Goal: Transaction & Acquisition: Purchase product/service

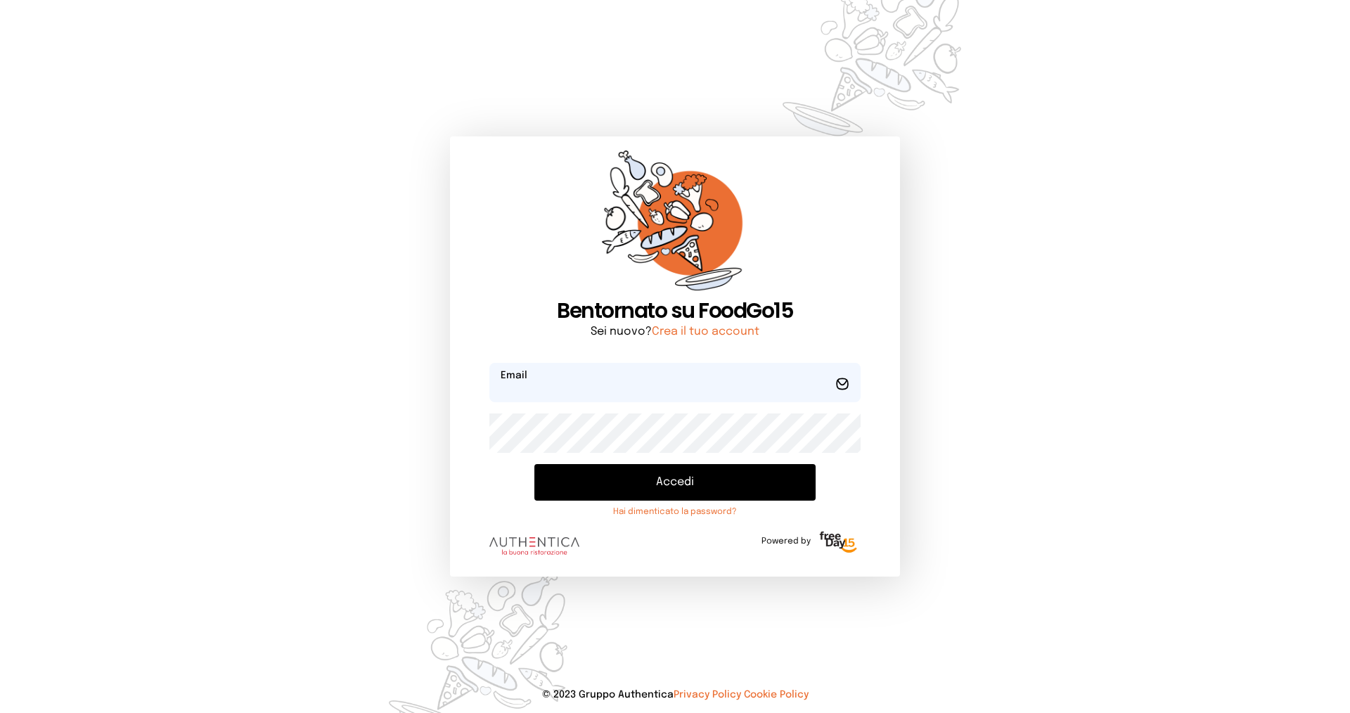
type input "**********"
click at [624, 478] on button "Accedi" at bounding box center [674, 482] width 281 height 37
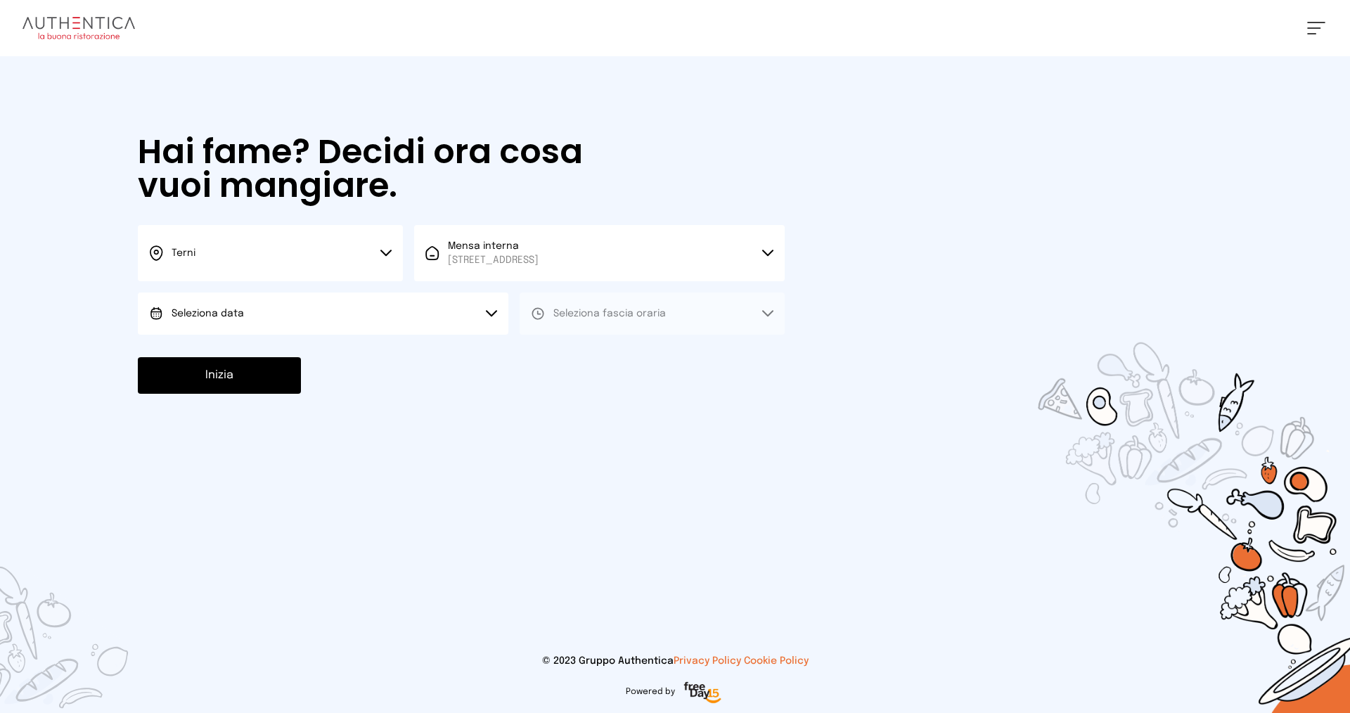
click at [331, 309] on button "Seleziona data" at bounding box center [323, 313] width 370 height 42
click at [240, 352] on span "[DATE], [DATE]" at bounding box center [206, 353] width 69 height 14
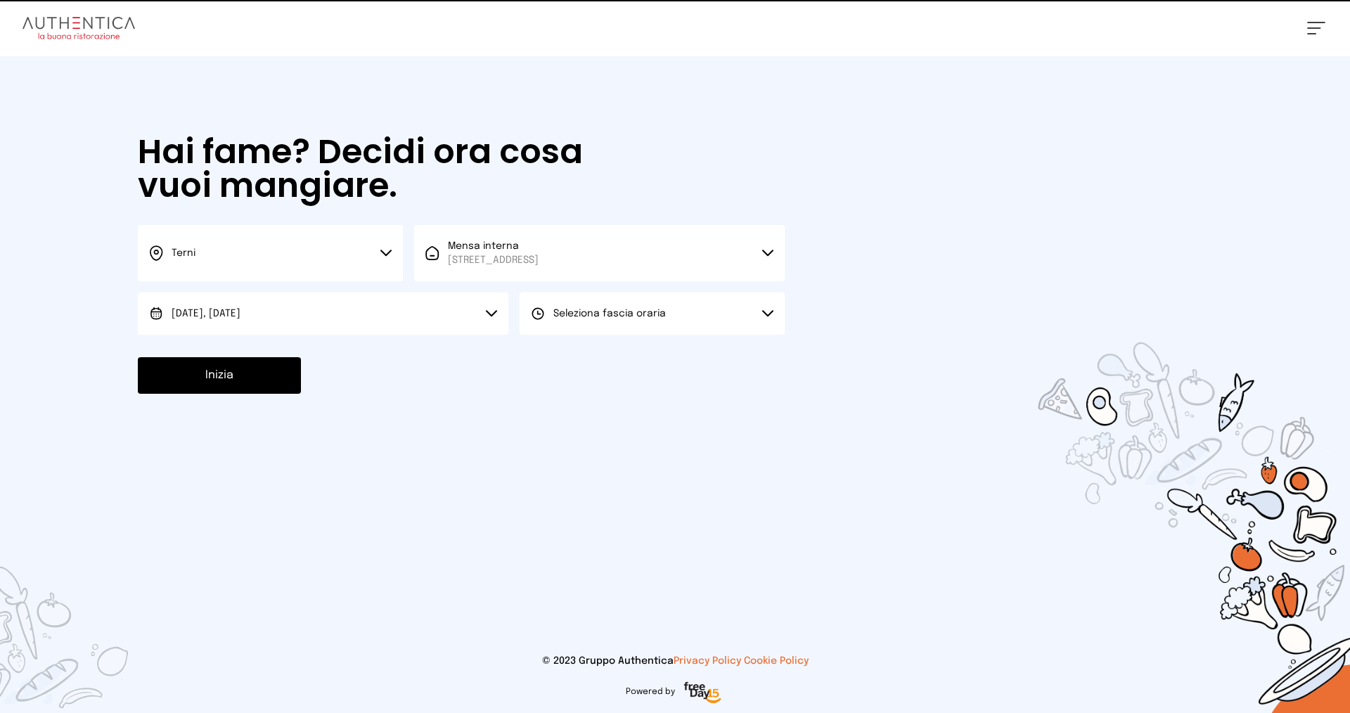
click at [650, 318] on span "Seleziona fascia oraria" at bounding box center [609, 314] width 112 height 10
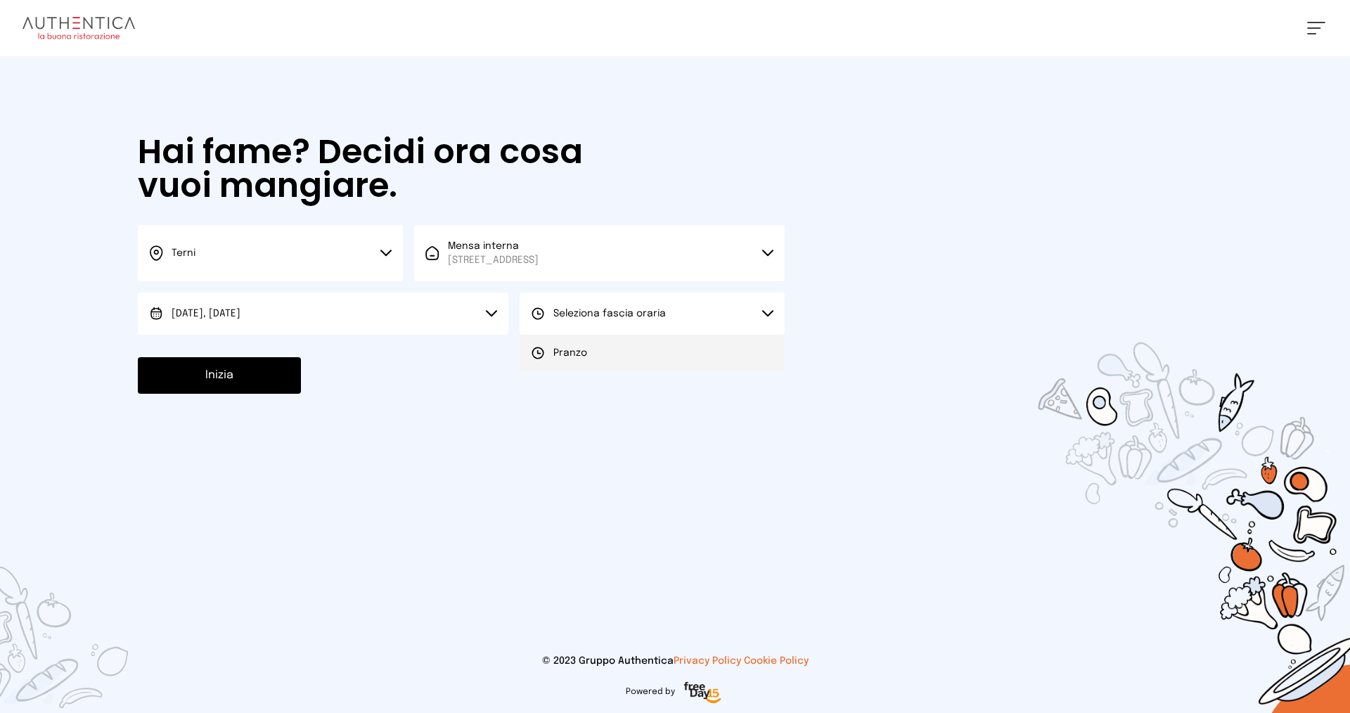
click at [563, 360] on li "Pranzo" at bounding box center [651, 353] width 265 height 37
click at [261, 385] on button "Inizia" at bounding box center [219, 375] width 163 height 37
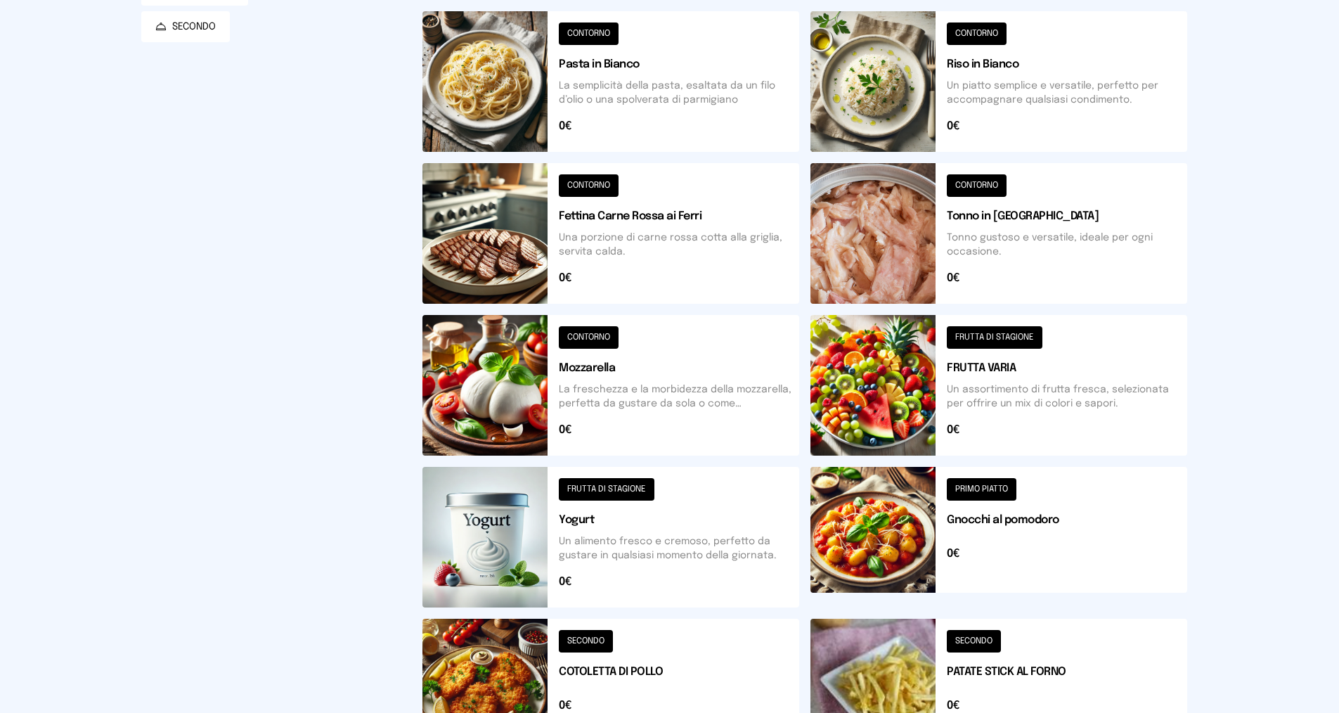
scroll to position [437, 0]
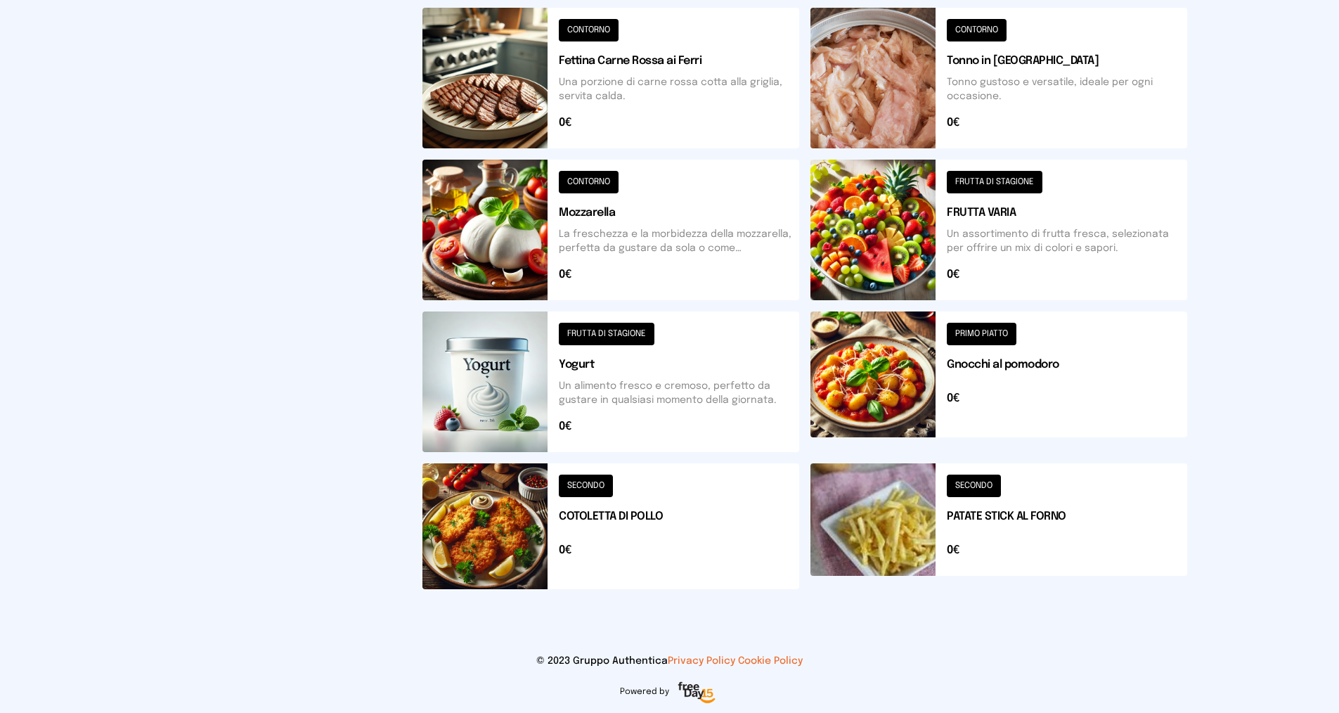
click at [641, 248] on button at bounding box center [610, 230] width 377 height 141
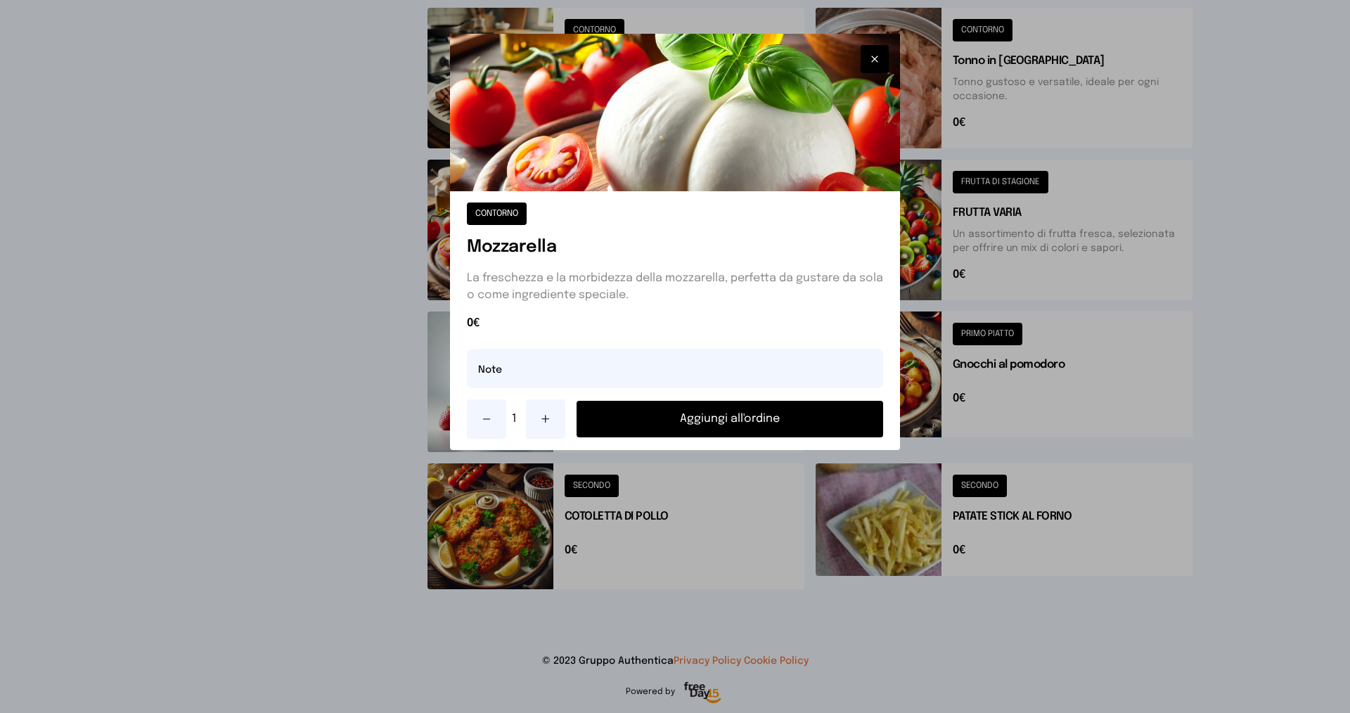
click at [664, 412] on button "Aggiungi all'ordine" at bounding box center [729, 419] width 306 height 37
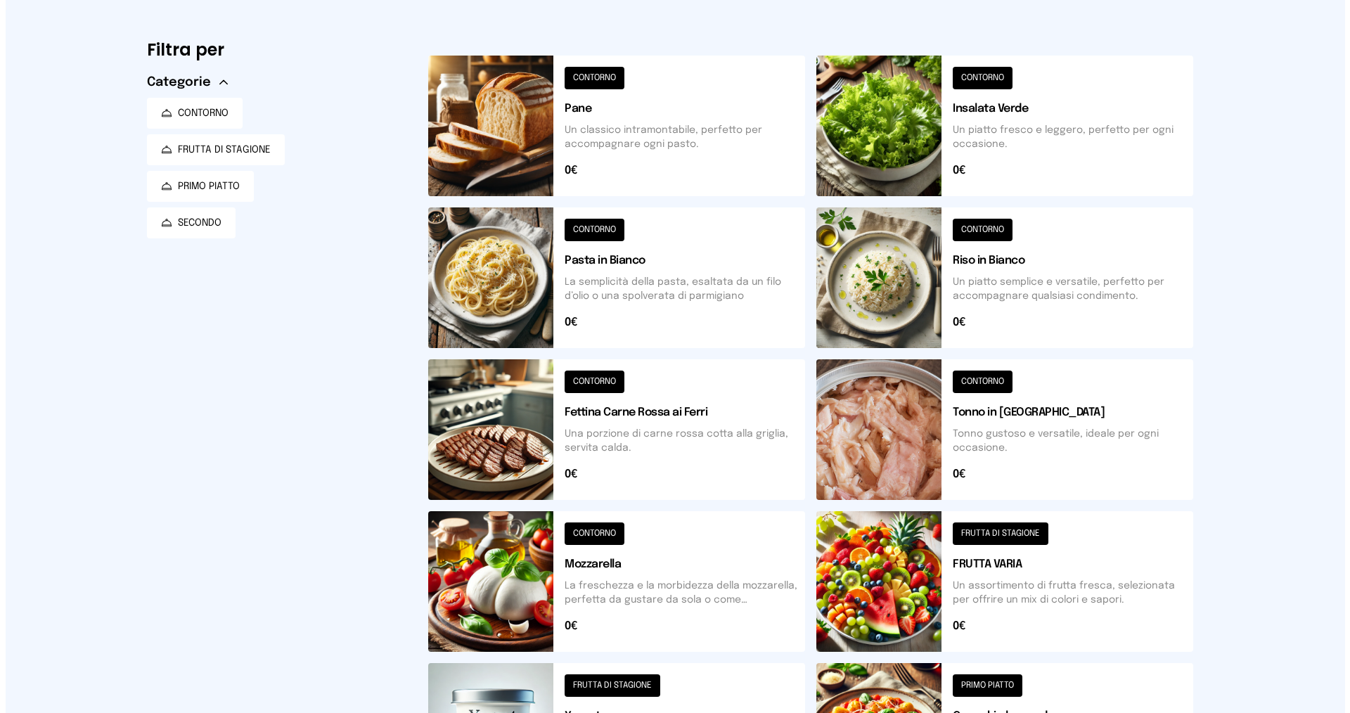
scroll to position [0, 0]
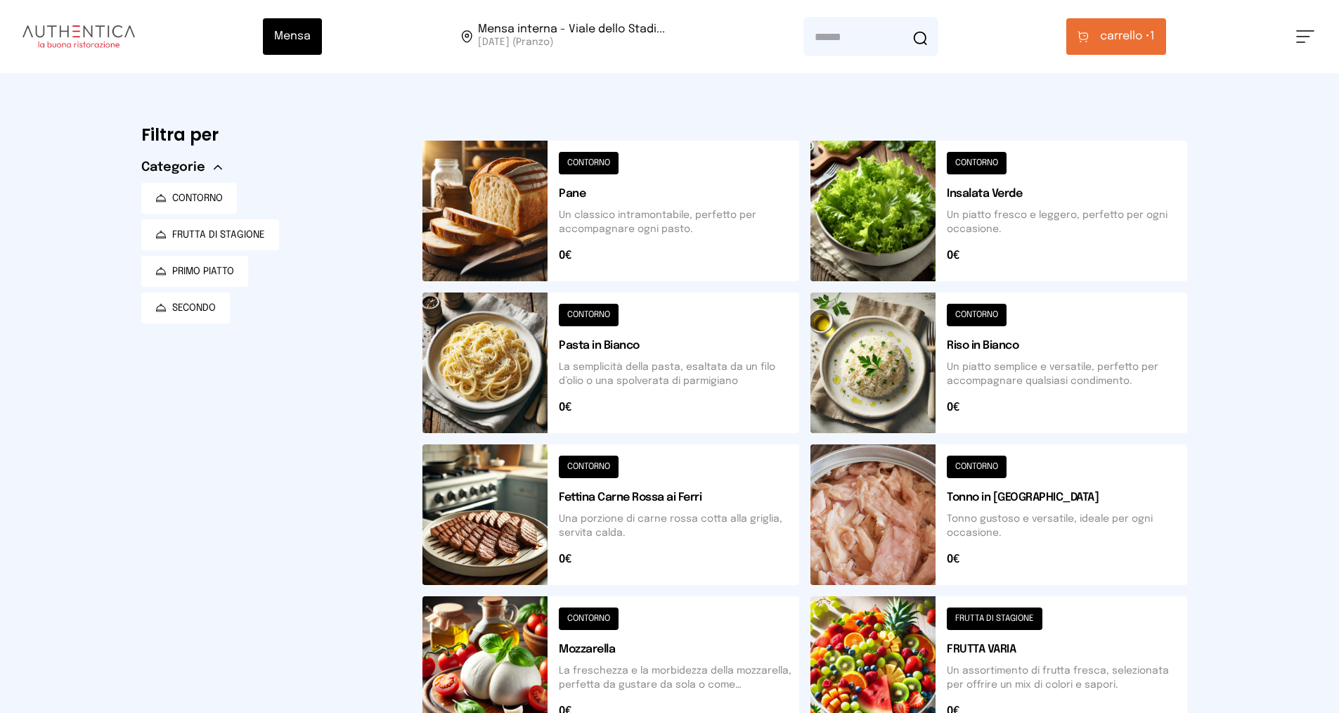
click at [1113, 37] on span "carrello •" at bounding box center [1125, 36] width 50 height 17
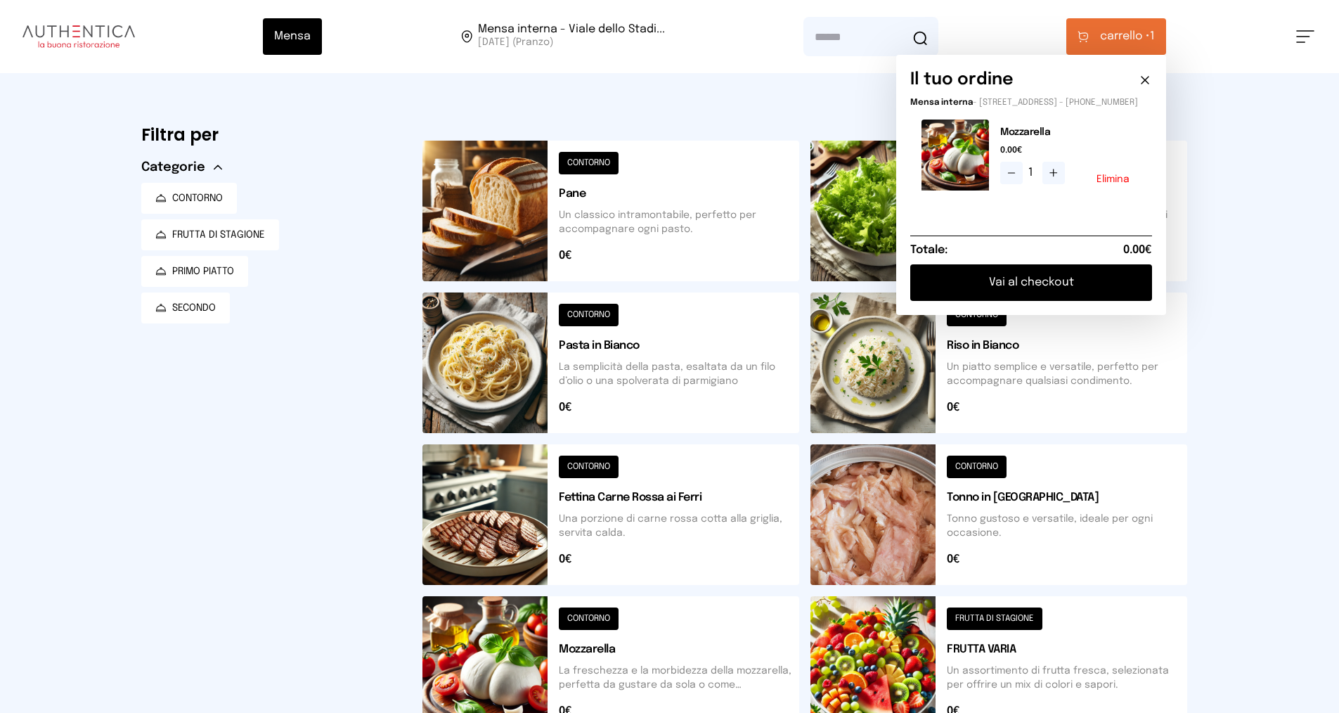
click at [1055, 297] on button "Vai al checkout" at bounding box center [1031, 282] width 242 height 37
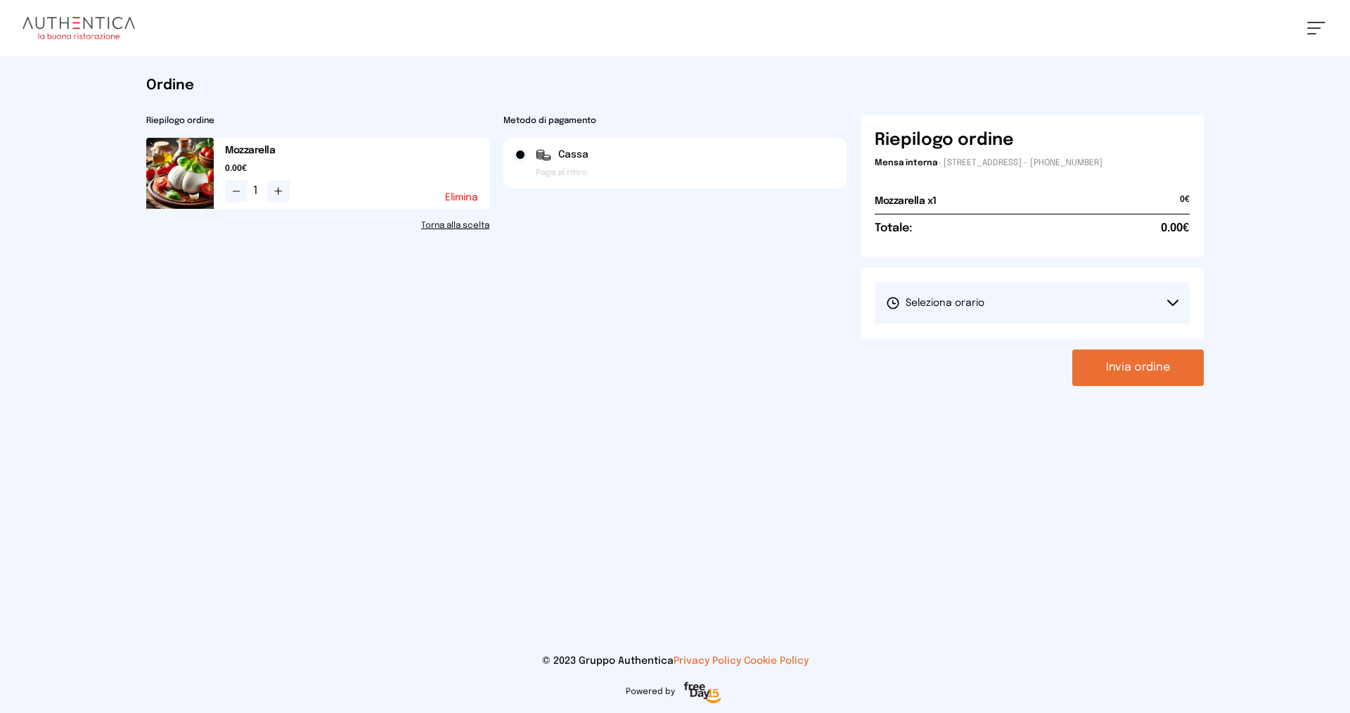
click at [964, 300] on span "Seleziona orario" at bounding box center [935, 303] width 98 height 14
click at [926, 345] on span "1° Turno (13:00 - 15:00)" at bounding box center [939, 342] width 106 height 14
click at [1121, 370] on button "Invia ordine" at bounding box center [1137, 367] width 131 height 37
